Goal: Task Accomplishment & Management: Manage account settings

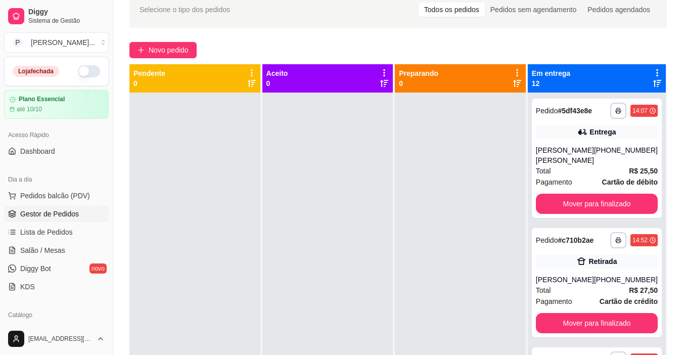
scroll to position [28, 0]
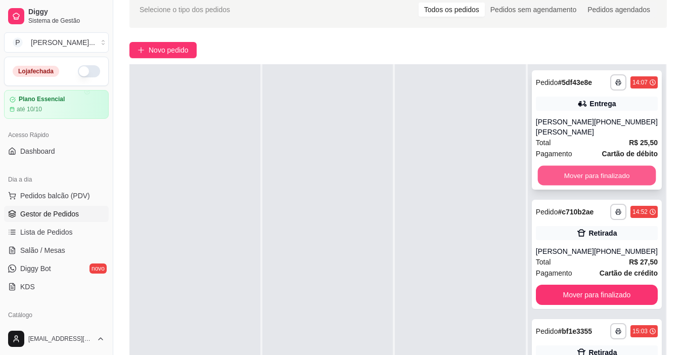
click at [578, 170] on button "Mover para finalizado" at bounding box center [596, 176] width 118 height 20
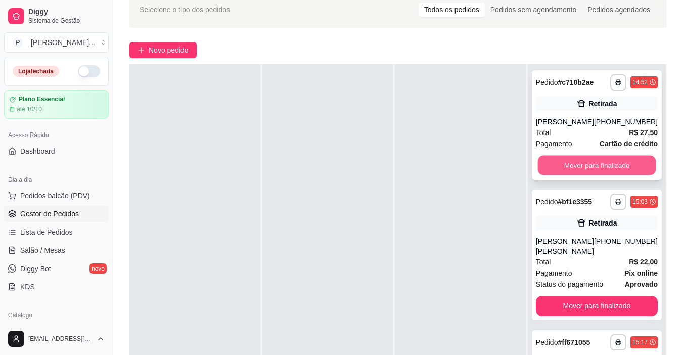
click at [578, 162] on button "Mover para finalizado" at bounding box center [596, 166] width 118 height 20
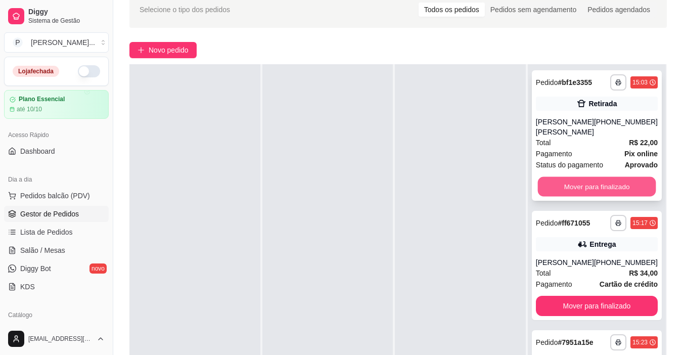
click at [576, 181] on button "Mover para finalizado" at bounding box center [596, 187] width 118 height 20
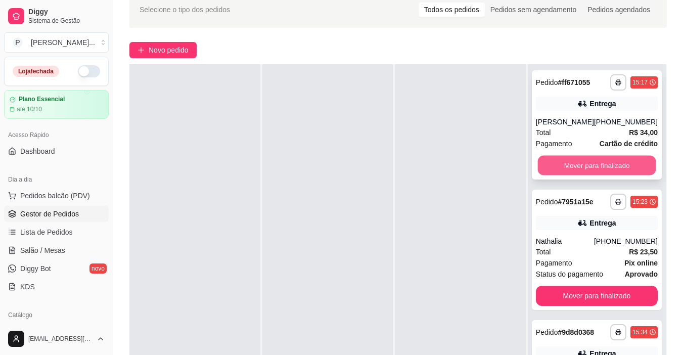
click at [576, 165] on button "Mover para finalizado" at bounding box center [596, 166] width 118 height 20
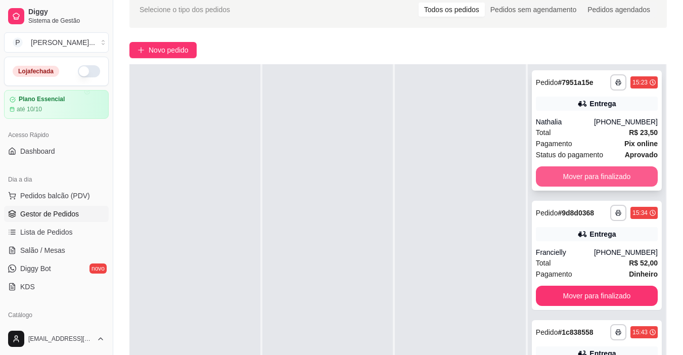
click at [578, 172] on button "Mover para finalizado" at bounding box center [597, 176] width 122 height 20
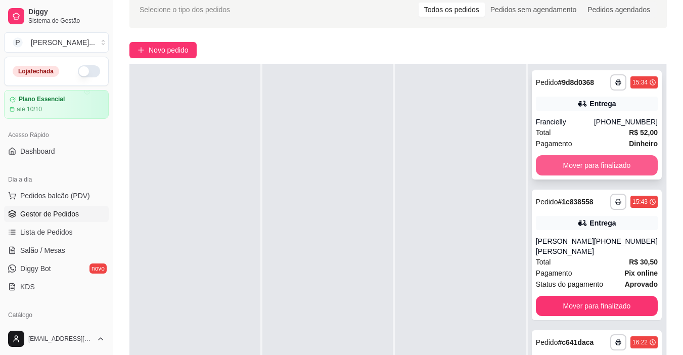
click at [579, 163] on button "Mover para finalizado" at bounding box center [597, 165] width 122 height 20
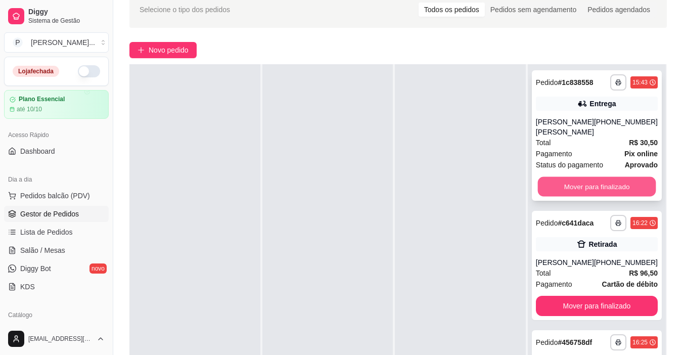
click at [579, 177] on button "Mover para finalizado" at bounding box center [596, 187] width 118 height 20
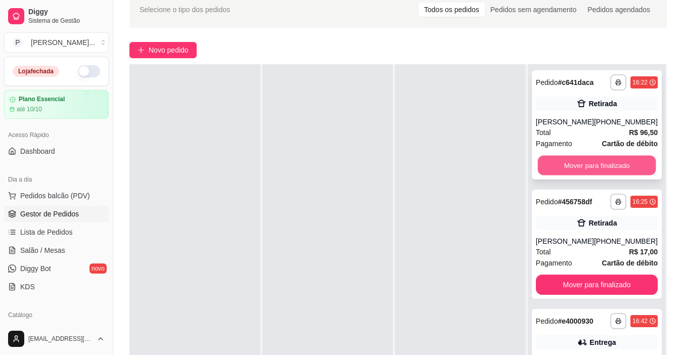
click at [576, 161] on button "Mover para finalizado" at bounding box center [596, 166] width 118 height 20
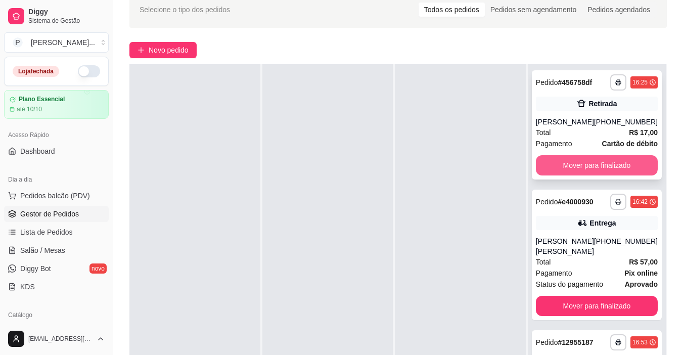
click at [576, 158] on button "Mover para finalizado" at bounding box center [597, 165] width 122 height 20
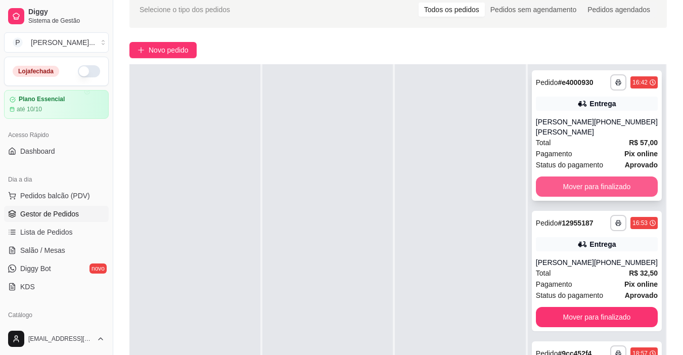
click at [582, 183] on button "Mover para finalizado" at bounding box center [597, 186] width 122 height 20
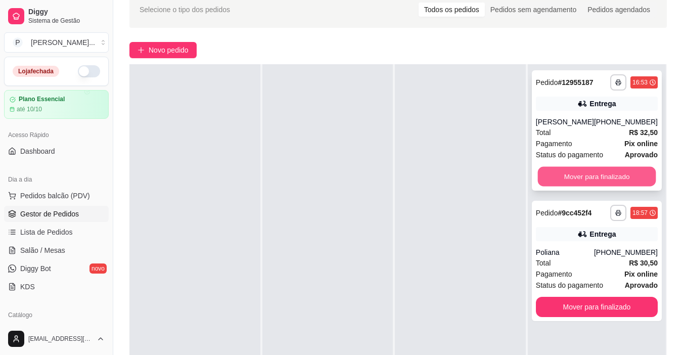
click at [582, 179] on button "Mover para finalizado" at bounding box center [596, 177] width 118 height 20
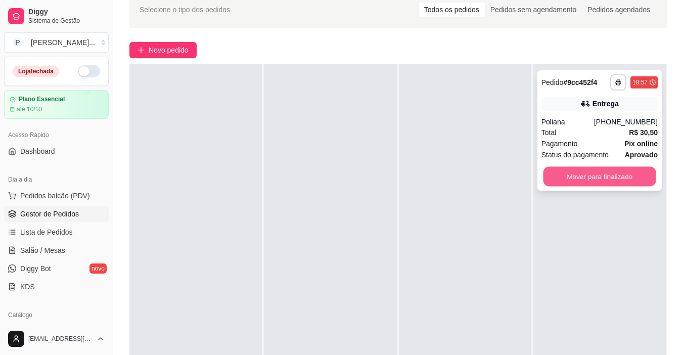
click at [582, 177] on button "Mover para finalizado" at bounding box center [599, 177] width 113 height 20
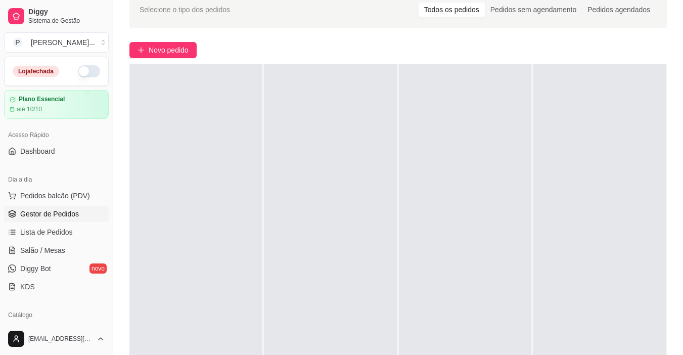
click at [85, 70] on button "button" at bounding box center [89, 71] width 22 height 12
